Goal: Navigation & Orientation: Find specific page/section

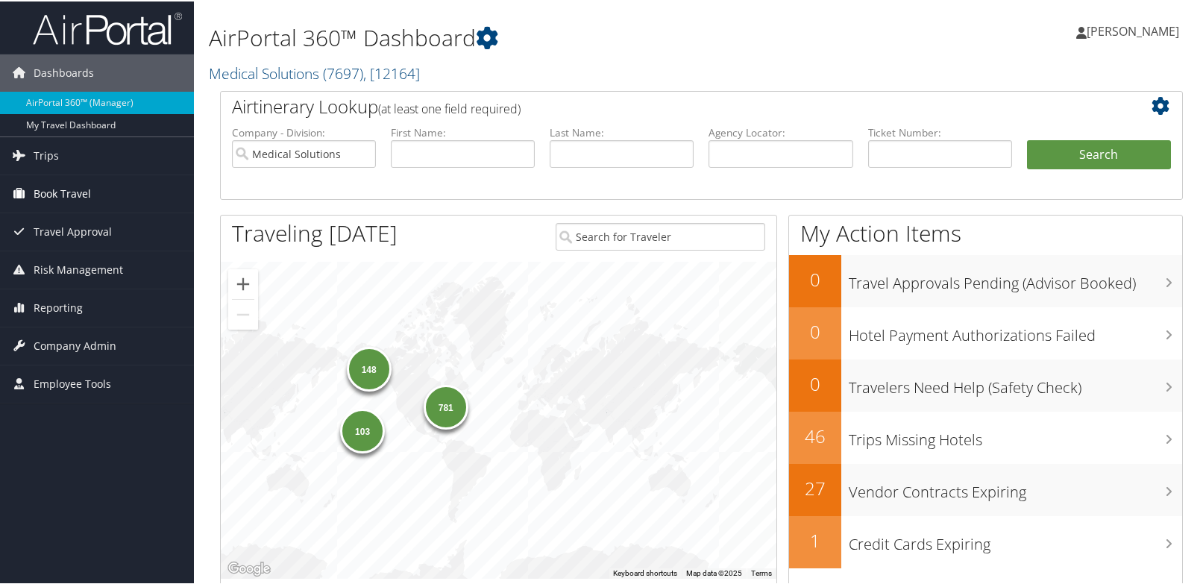
click at [63, 192] on span "Book Travel" at bounding box center [62, 192] width 57 height 37
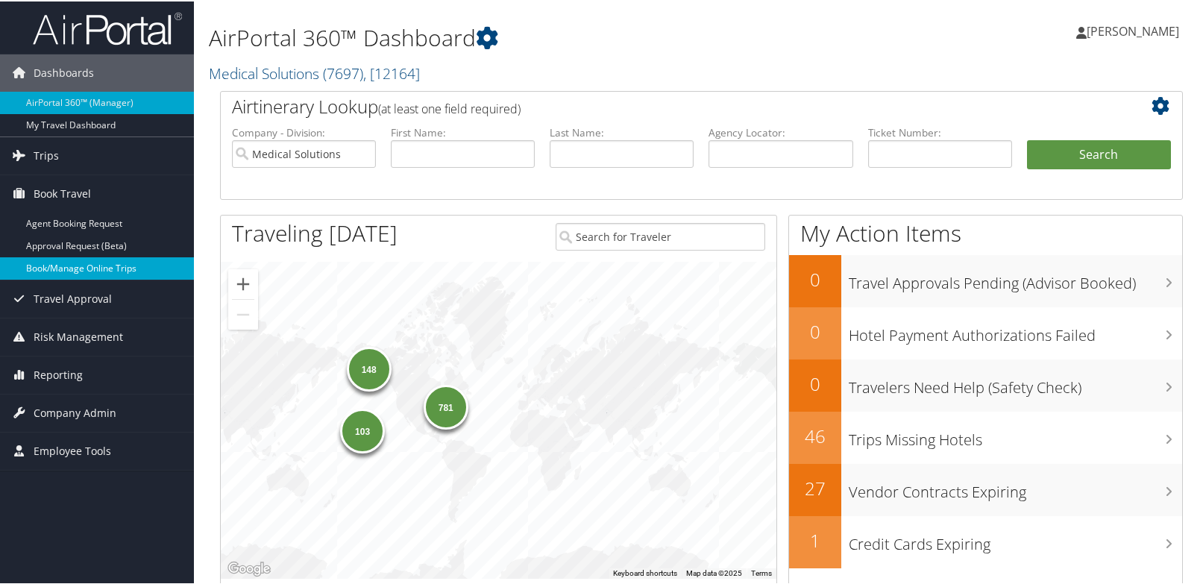
click at [53, 268] on link "Book/Manage Online Trips" at bounding box center [97, 267] width 194 height 22
drag, startPoint x: 74, startPoint y: 549, endPoint x: 62, endPoint y: 546, distance: 12.3
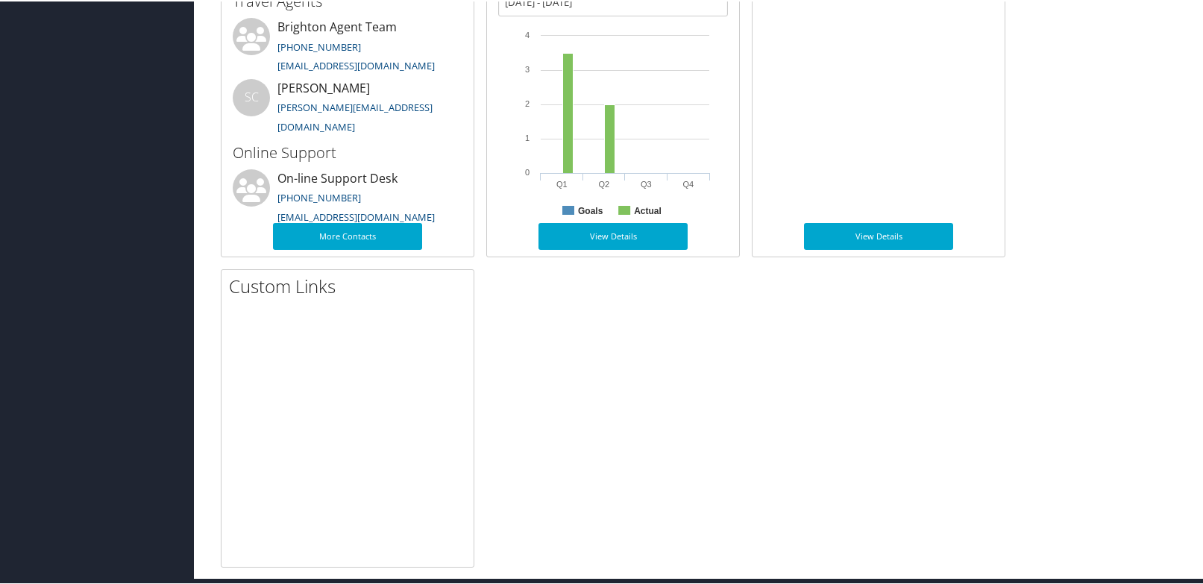
scroll to position [713, 0]
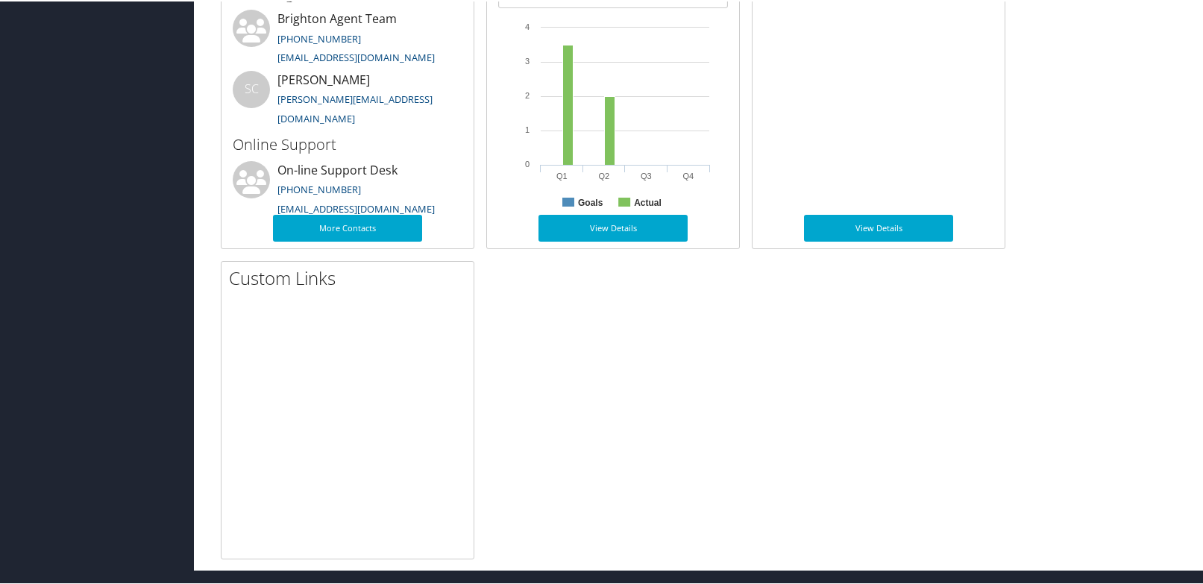
click at [1171, 483] on div "Travel Contacts Small Medium Travel Agents Brighton Agent Team 801-327-7680 tri…" at bounding box center [702, 253] width 986 height 609
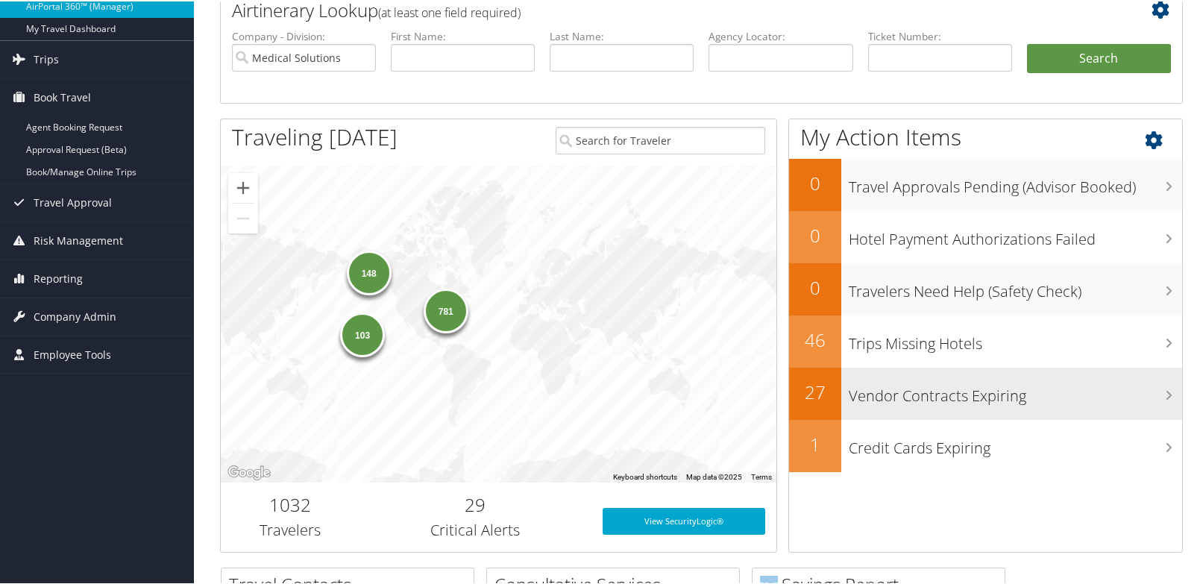
scroll to position [0, 0]
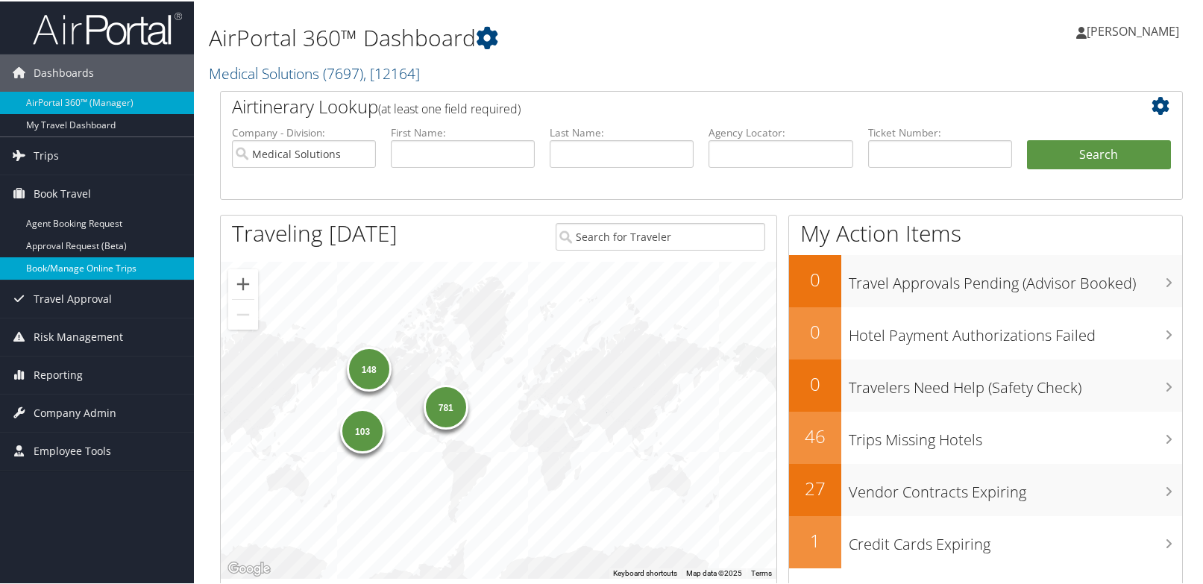
click at [54, 272] on link "Book/Manage Online Trips" at bounding box center [97, 267] width 194 height 22
click at [78, 267] on link "Book/Manage Online Trips" at bounding box center [97, 267] width 194 height 22
click at [45, 269] on link "Book/Manage Online Trips" at bounding box center [97, 267] width 194 height 22
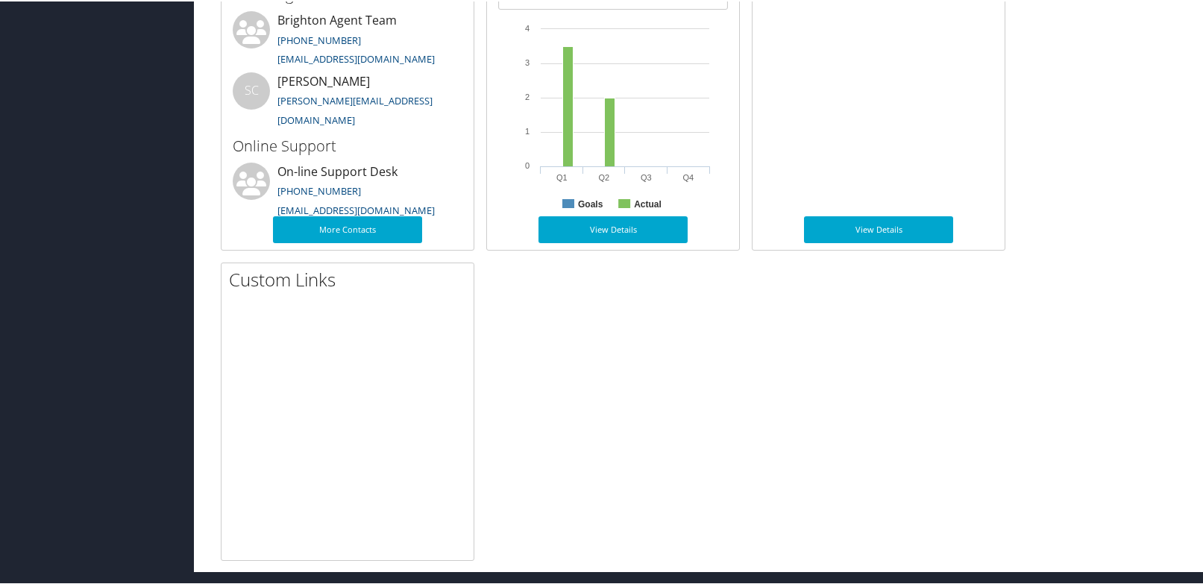
scroll to position [713, 0]
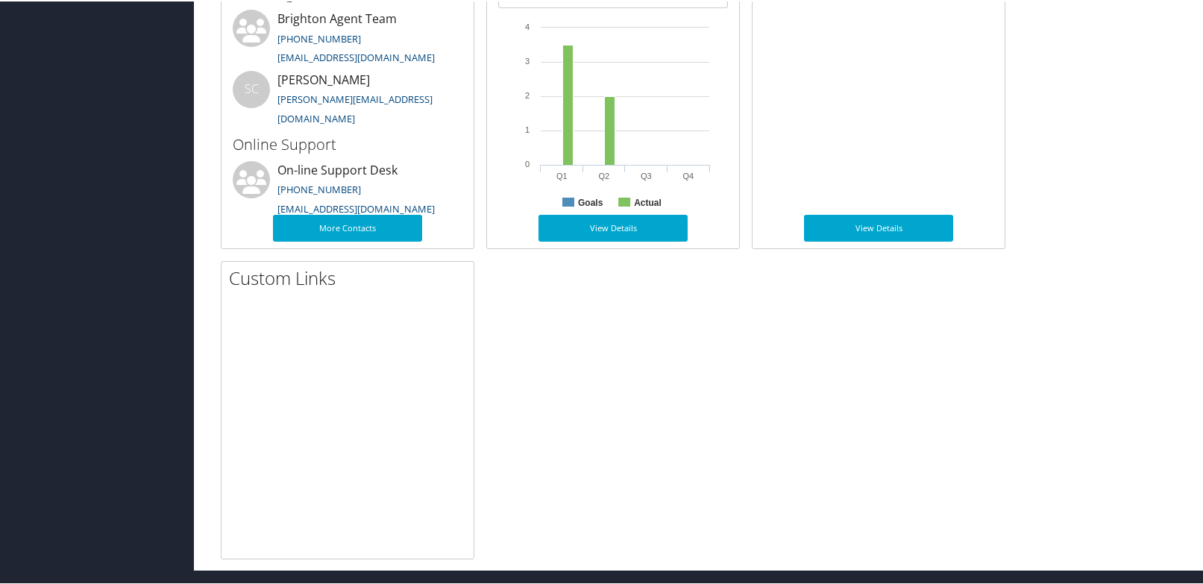
click at [357, 221] on link "More Contacts" at bounding box center [347, 226] width 149 height 27
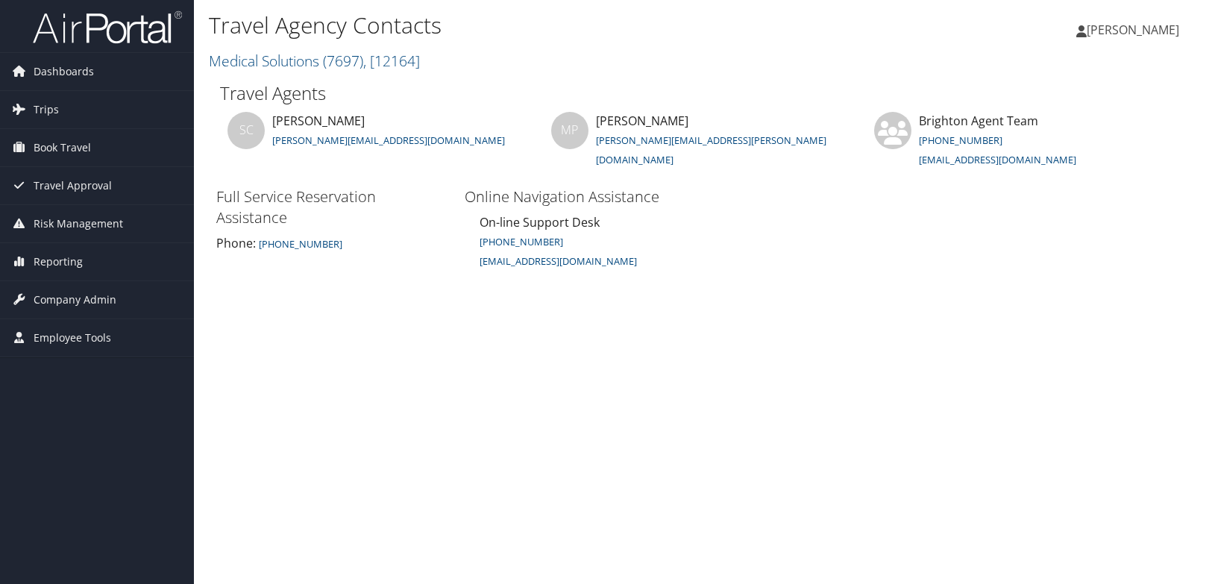
click at [1147, 401] on div "Travel Agency Contacts Medical Solutions ( 7697 ) , [ 12164 ] Medical Solutions…" at bounding box center [701, 292] width 1015 height 584
